Goal: Find specific page/section

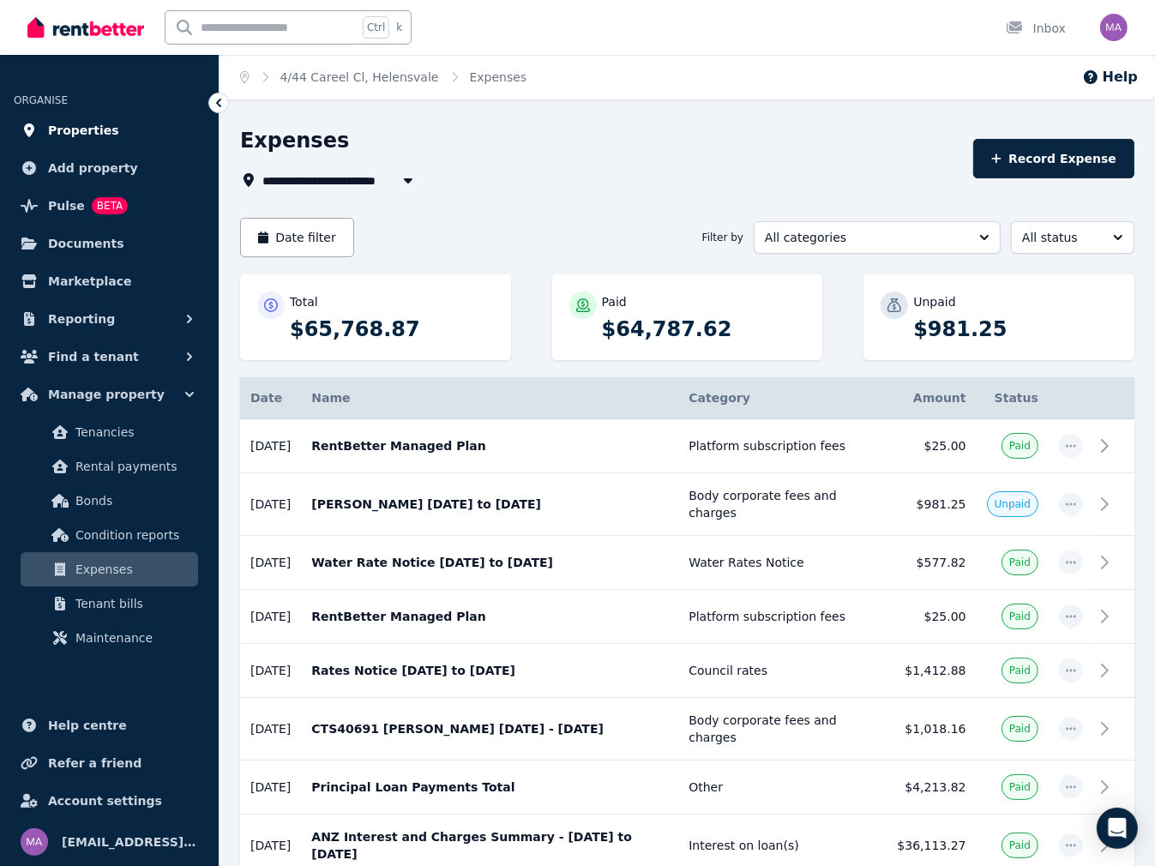
click at [65, 120] on span "Properties" at bounding box center [83, 130] width 71 height 21
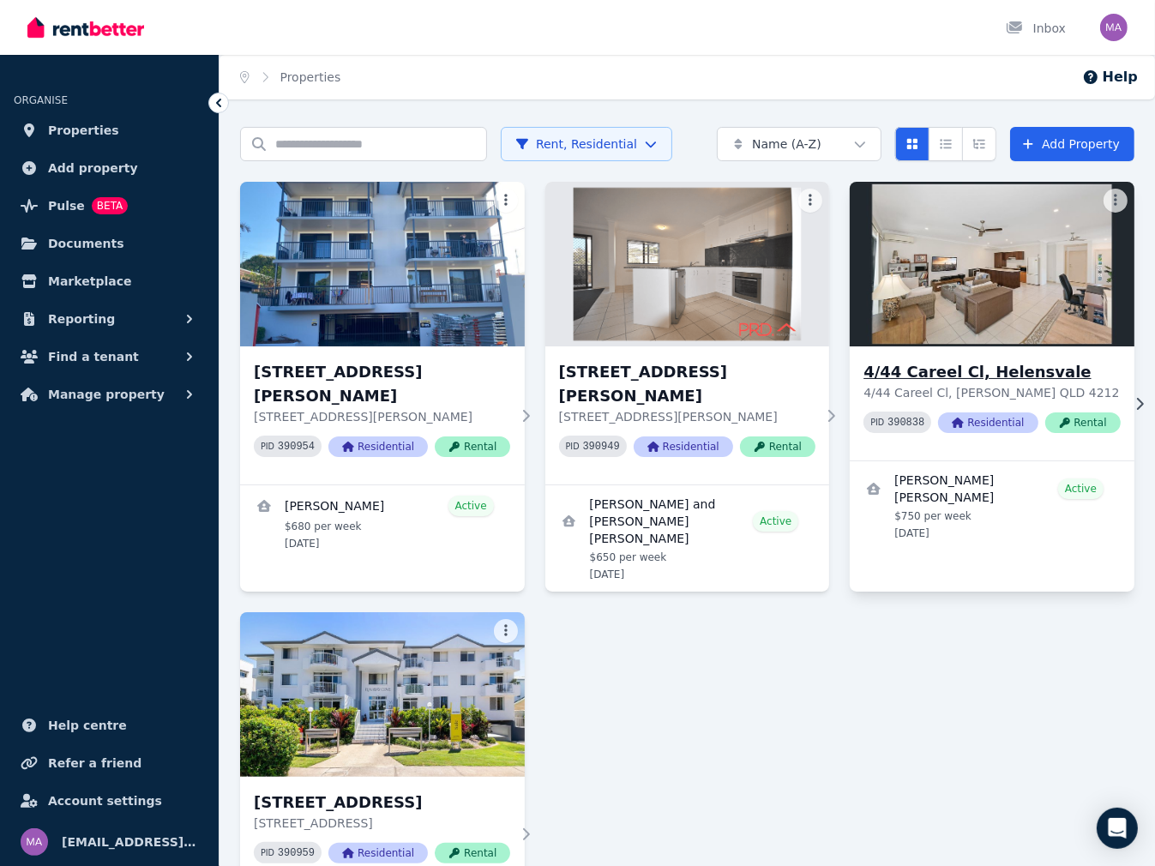
click at [955, 368] on h3 "4/44 Careel Cl, Helensvale" at bounding box center [991, 372] width 256 height 24
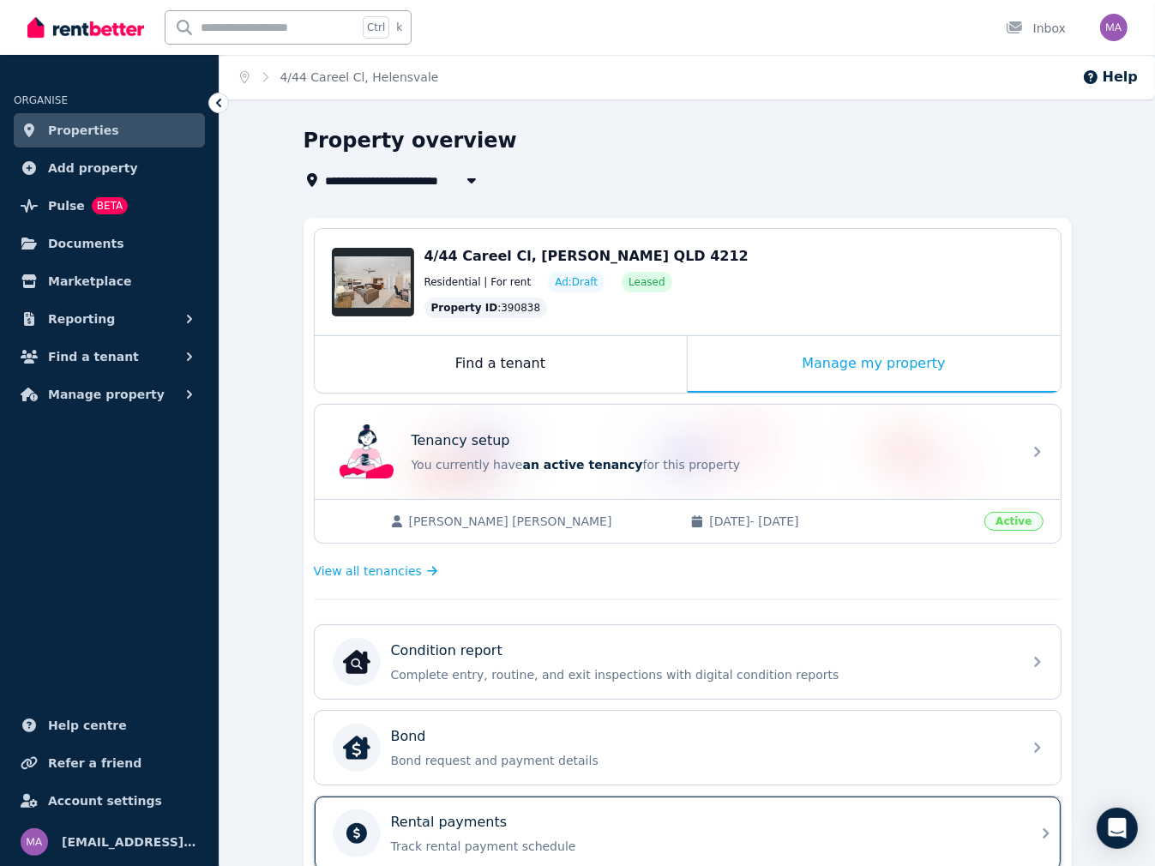
click at [534, 824] on div "Rental payments" at bounding box center [701, 822] width 621 height 21
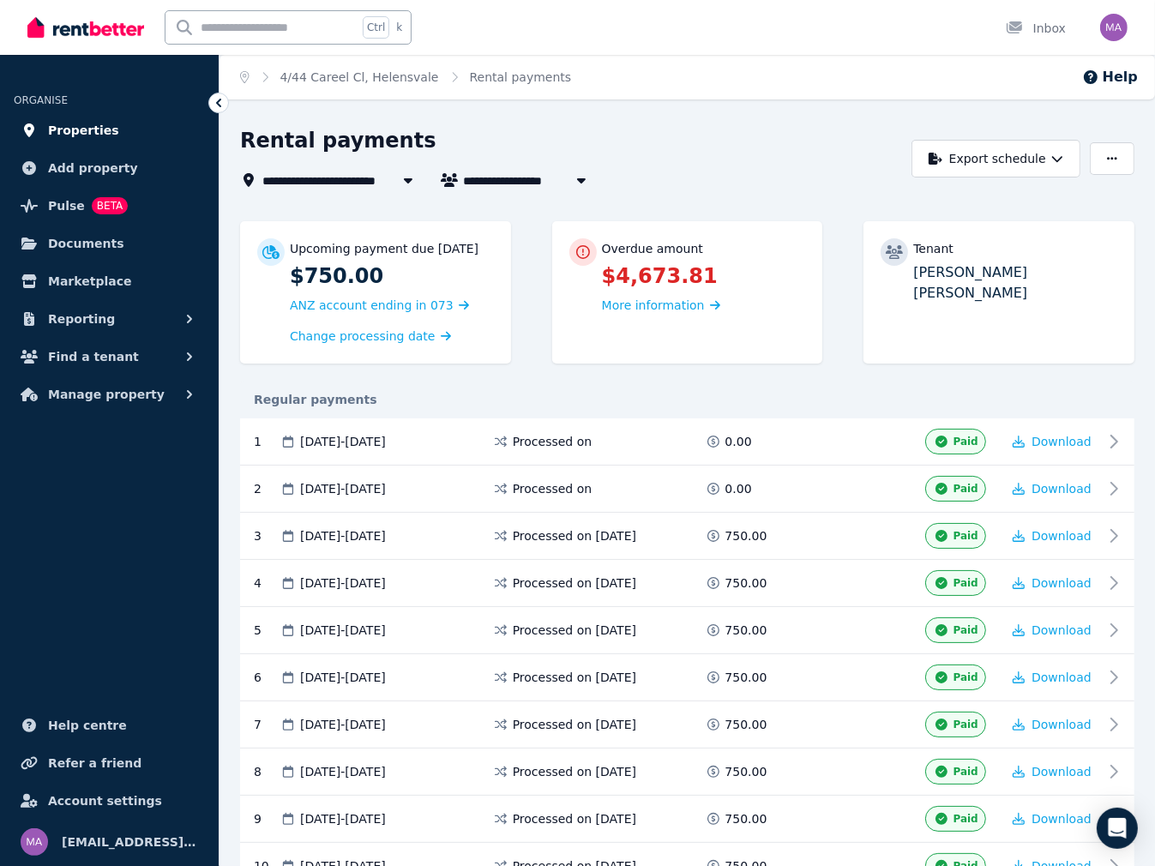
click at [61, 124] on span "Properties" at bounding box center [83, 130] width 71 height 21
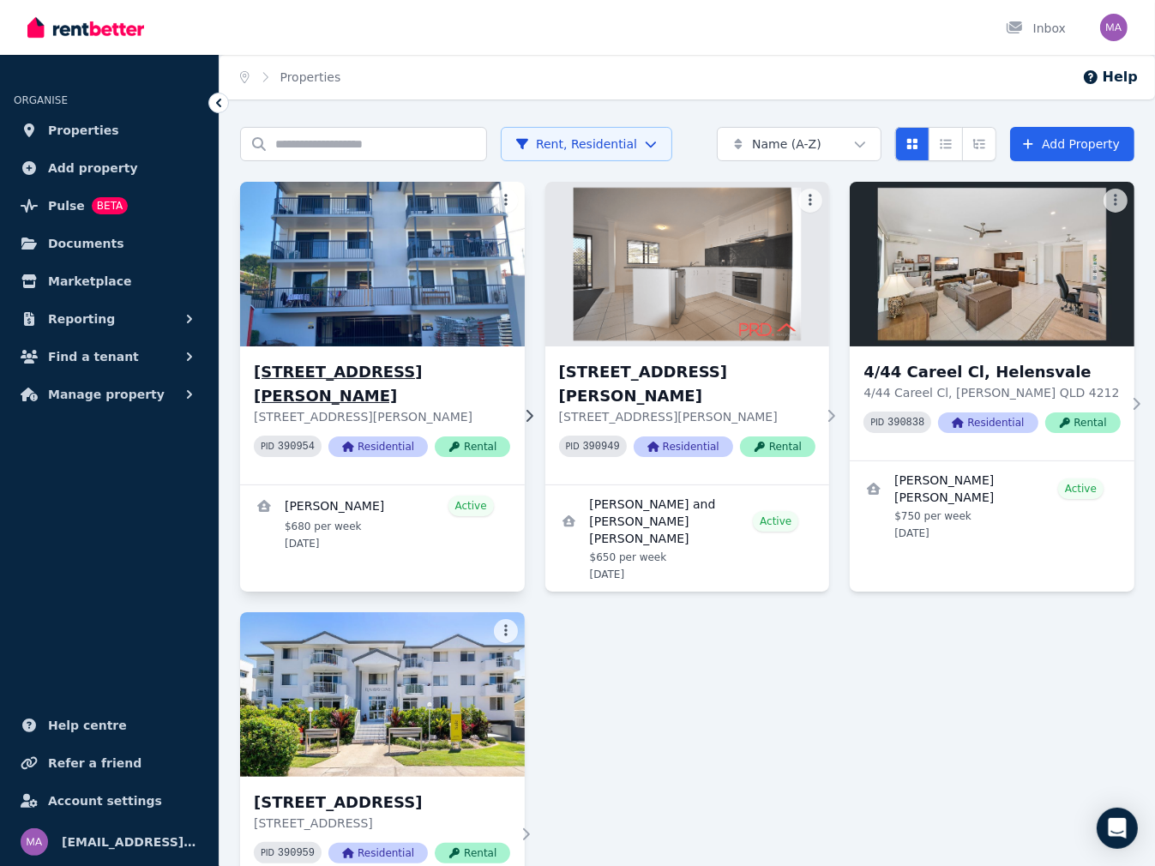
click at [369, 361] on h3 "2/28 Little Norman St, Southport" at bounding box center [382, 384] width 256 height 48
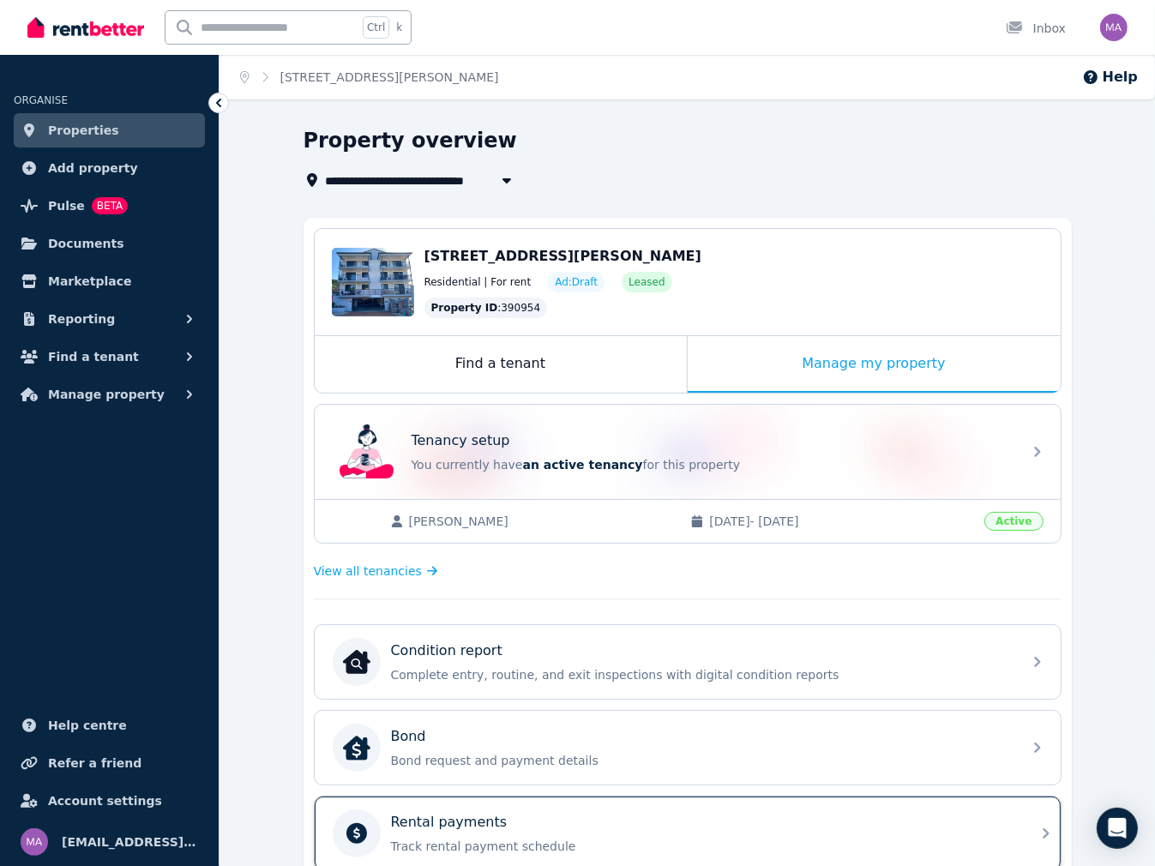
click at [446, 813] on p "Rental payments" at bounding box center [449, 822] width 117 height 21
